Goal: Find contact information: Find contact information

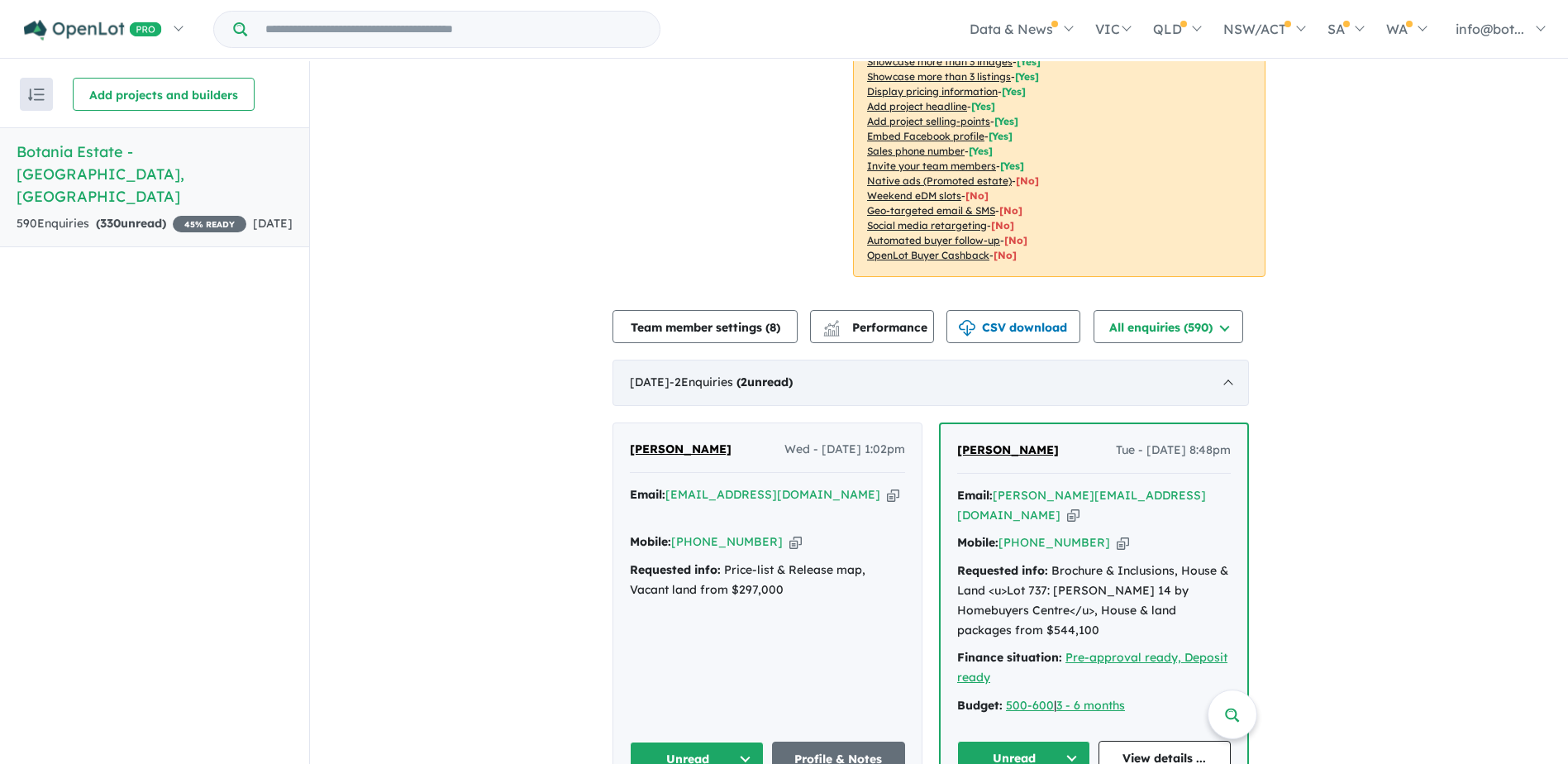
scroll to position [413, 0]
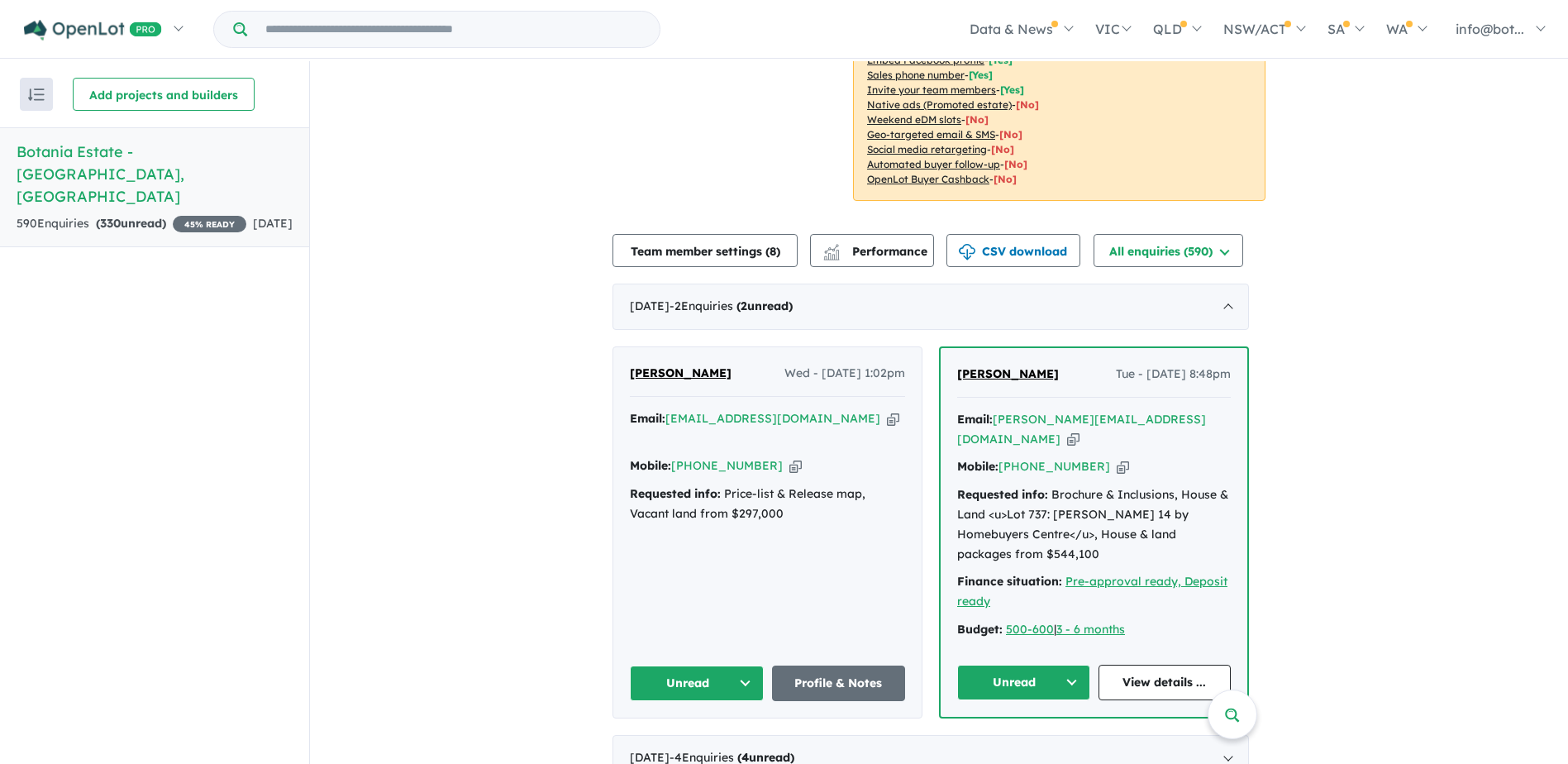
drag, startPoint x: 970, startPoint y: 396, endPoint x: 941, endPoint y: 397, distance: 29.0
click at [955, 397] on div "[PERSON_NAME] Tue - [DATE] 8:48pm Email: [PERSON_NAME][EMAIL_ADDRESS][DOMAIN_NA…" at bounding box center [1094, 533] width 307 height 369
click at [1180, 431] on div "Email: [PERSON_NAME][EMAIL_ADDRESS][DOMAIN_NAME] Copied!" at bounding box center [1094, 430] width 273 height 40
click at [1079, 432] on icon "button" at bounding box center [1073, 439] width 12 height 17
click at [1117, 468] on icon "button" at bounding box center [1123, 466] width 12 height 17
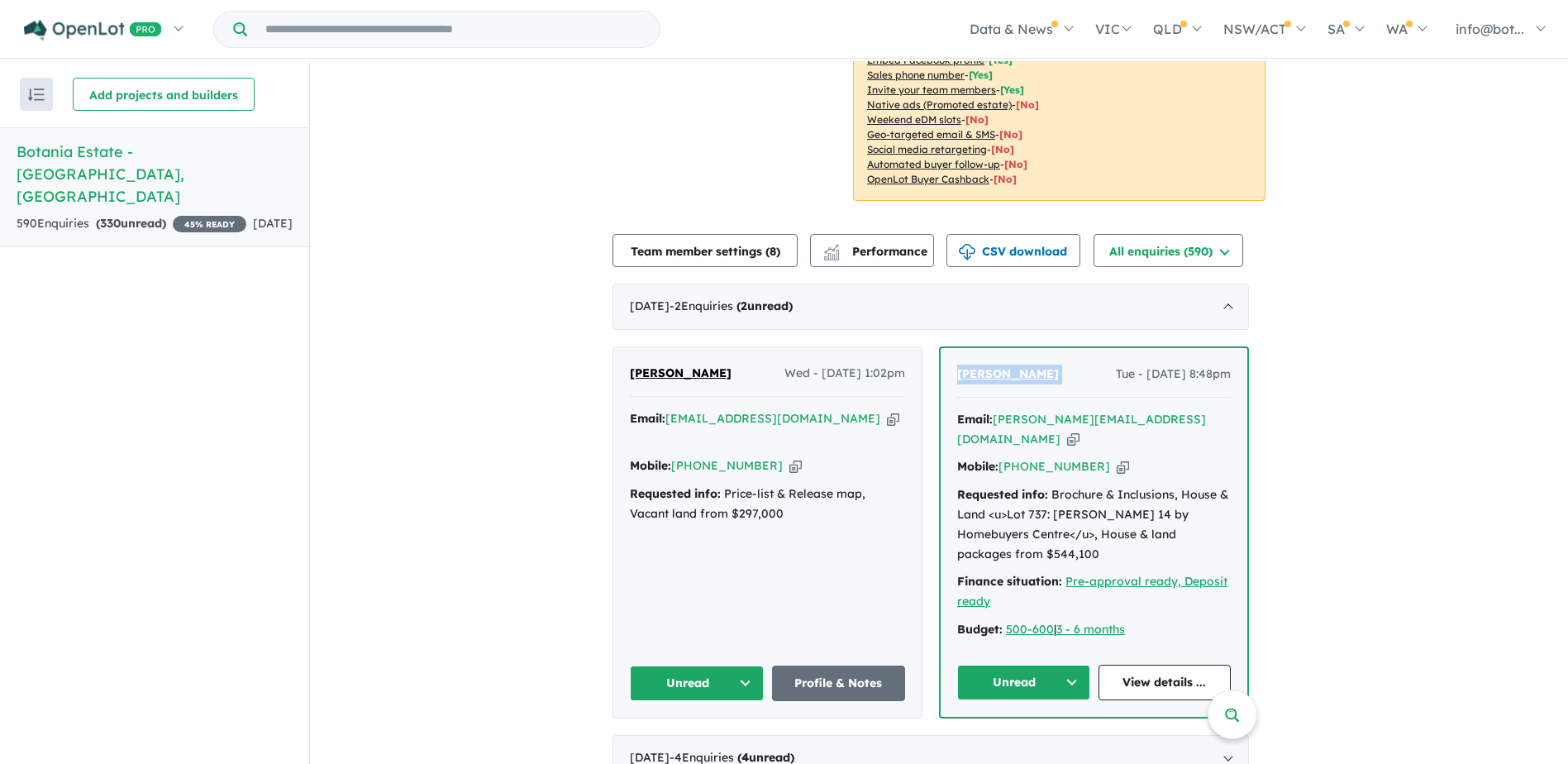
drag, startPoint x: 1075, startPoint y: 389, endPoint x: 951, endPoint y: 389, distance: 124.0
click at [951, 389] on div "[PERSON_NAME] Tue - [DATE] 8:48pm Email: [PERSON_NAME][EMAIL_ADDRESS][DOMAIN_NA…" at bounding box center [1094, 533] width 307 height 369
click at [809, 432] on div "Email: [EMAIL_ADDRESS][DOMAIN_NAME] Copied!" at bounding box center [767, 429] width 275 height 40
click at [887, 427] on icon "button" at bounding box center [892, 418] width 12 height 17
drag, startPoint x: 725, startPoint y: 380, endPoint x: 611, endPoint y: 380, distance: 114.0
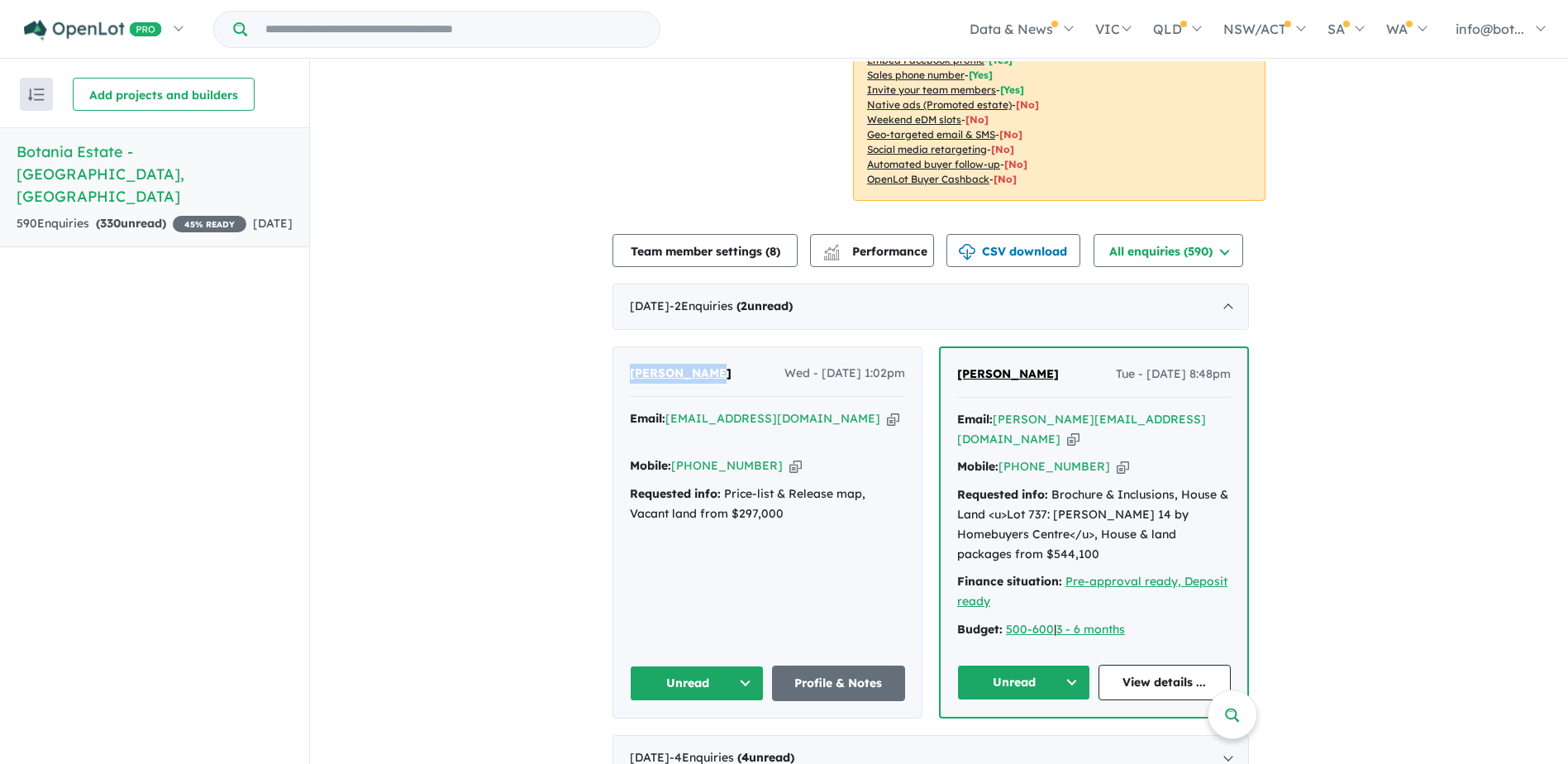
copy span "[PERSON_NAME]"
click at [887, 427] on icon "button" at bounding box center [892, 418] width 12 height 17
copy span "[PERSON_NAME]"
click at [789, 462] on icon "button" at bounding box center [795, 466] width 12 height 17
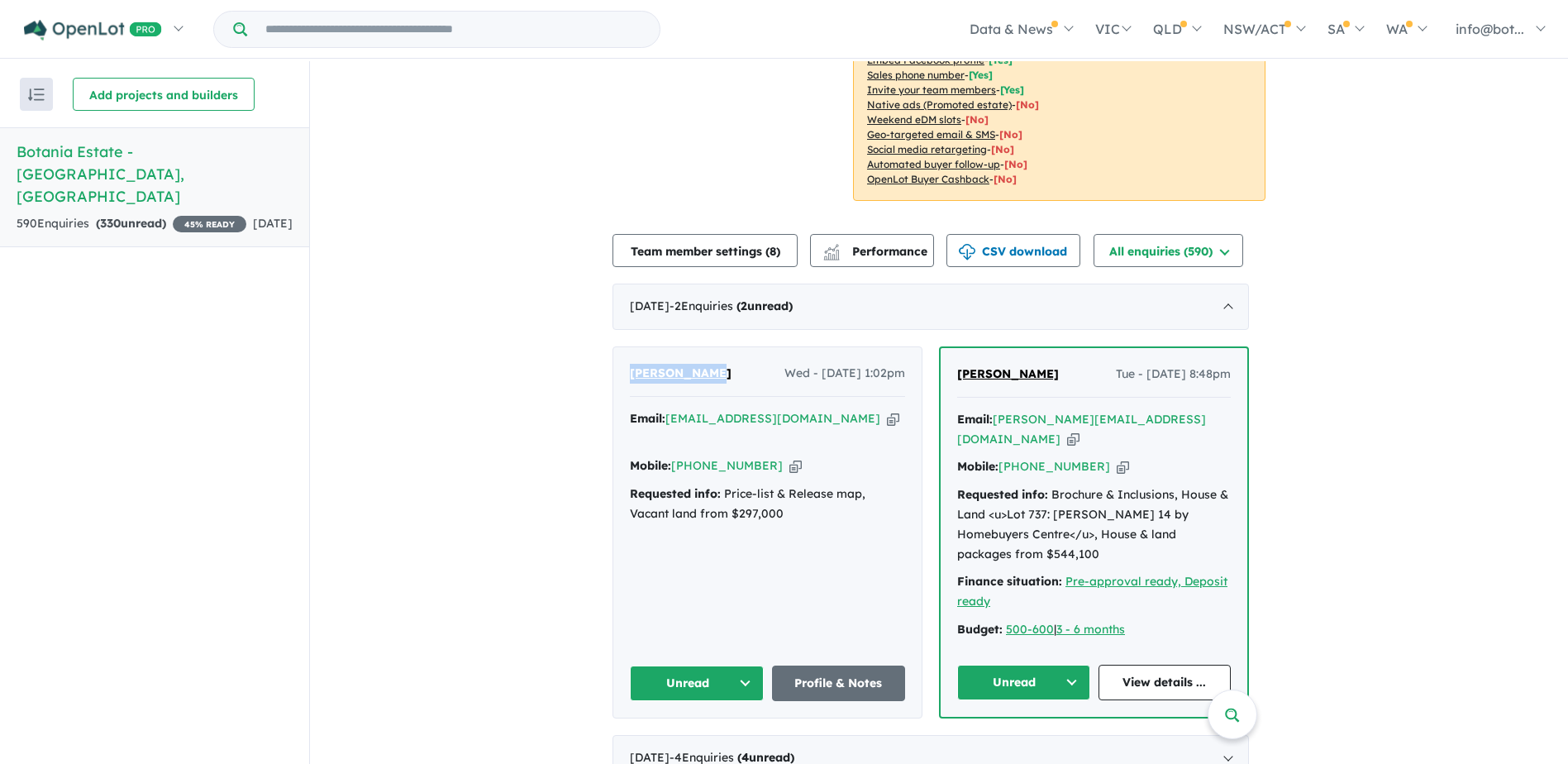
copy span "[PERSON_NAME]"
